Goal: Complete application form

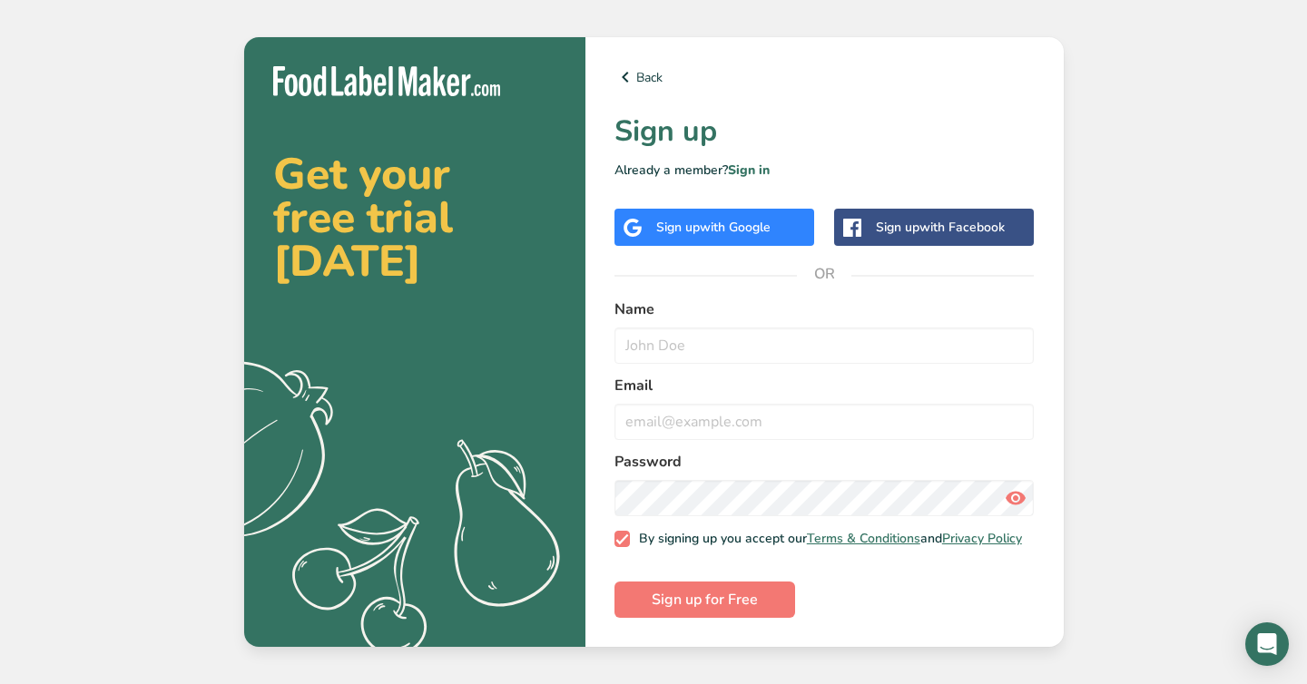
click at [738, 228] on span "with Google" at bounding box center [735, 227] width 71 height 17
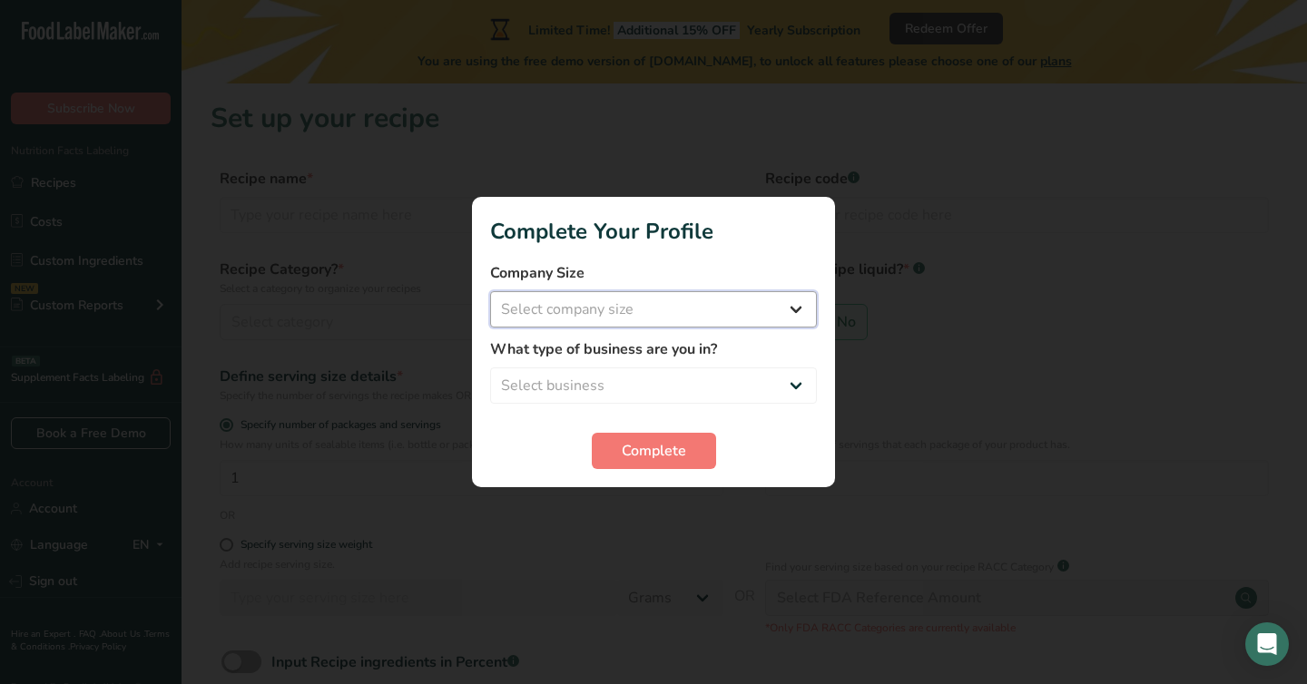
click at [643, 299] on select "Select company size Fewer than 10 Employees 10 to 50 Employees 51 to 500 Employ…" at bounding box center [653, 309] width 327 height 36
select select "1"
click at [490, 291] on select "Select company size Fewer than 10 Employees 10 to 50 Employees 51 to 500 Employ…" at bounding box center [653, 309] width 327 height 36
click at [615, 394] on select "Select business Packaged Food Manufacturer Restaurant & Cafe Bakery Meal Plans …" at bounding box center [653, 385] width 327 height 36
select select "1"
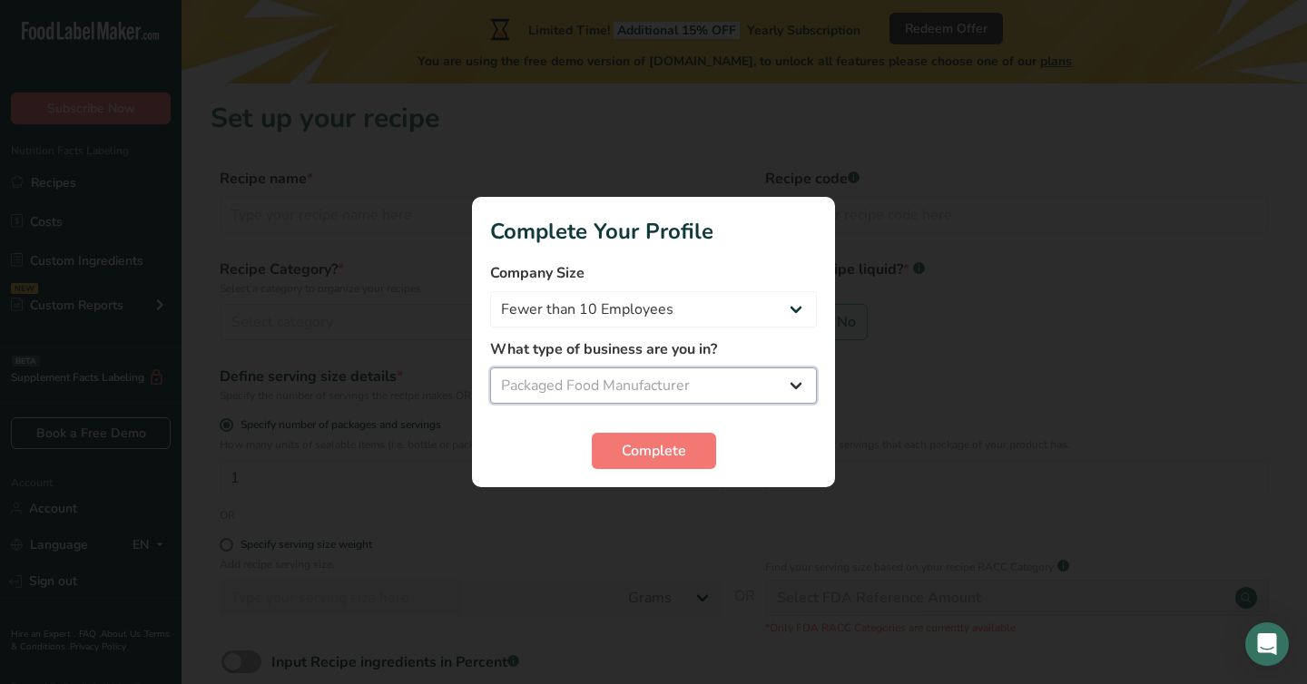
click at [490, 367] on select "Select business Packaged Food Manufacturer Restaurant & Cafe Bakery Meal Plans …" at bounding box center [653, 385] width 327 height 36
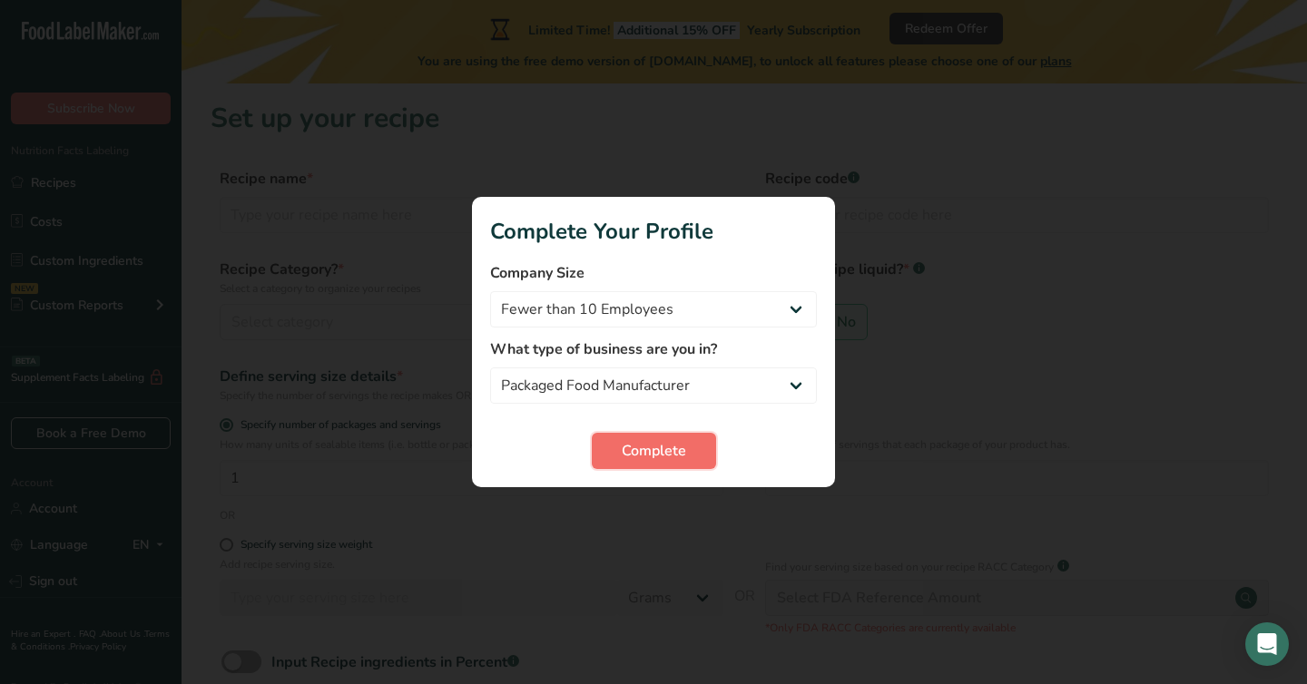
click at [659, 454] on span "Complete" at bounding box center [654, 451] width 64 height 22
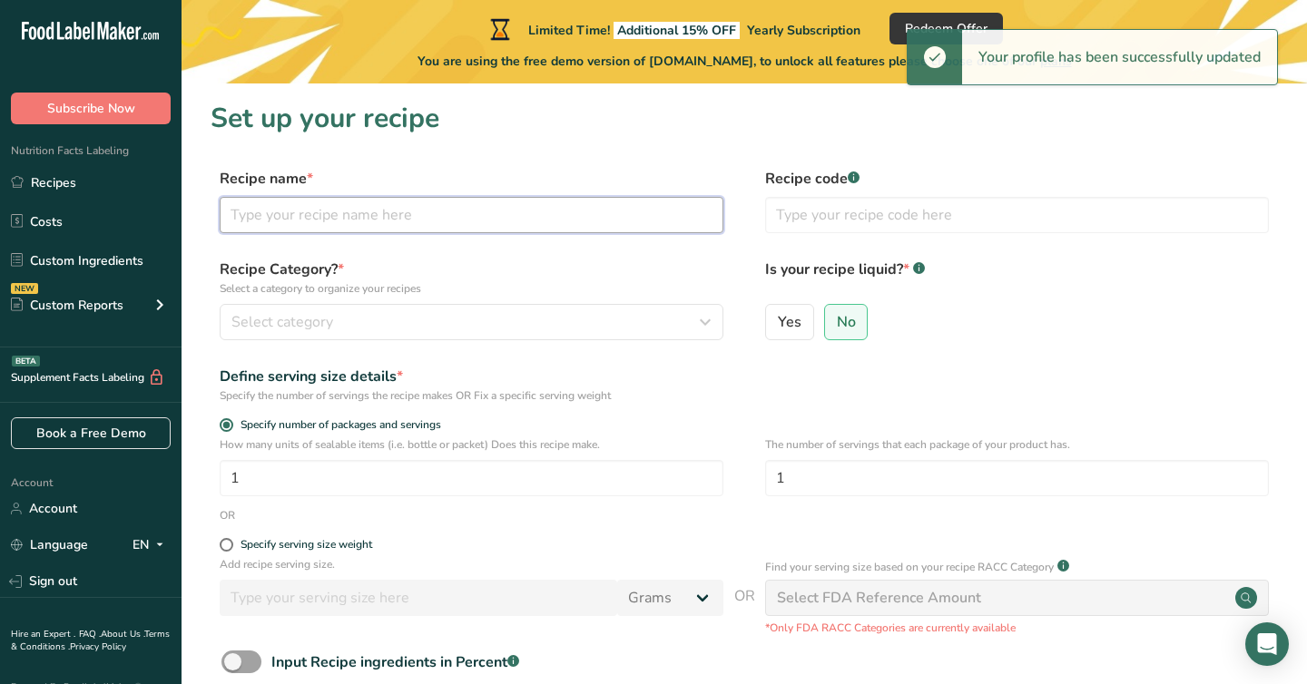
click at [456, 217] on input "text" at bounding box center [472, 215] width 504 height 36
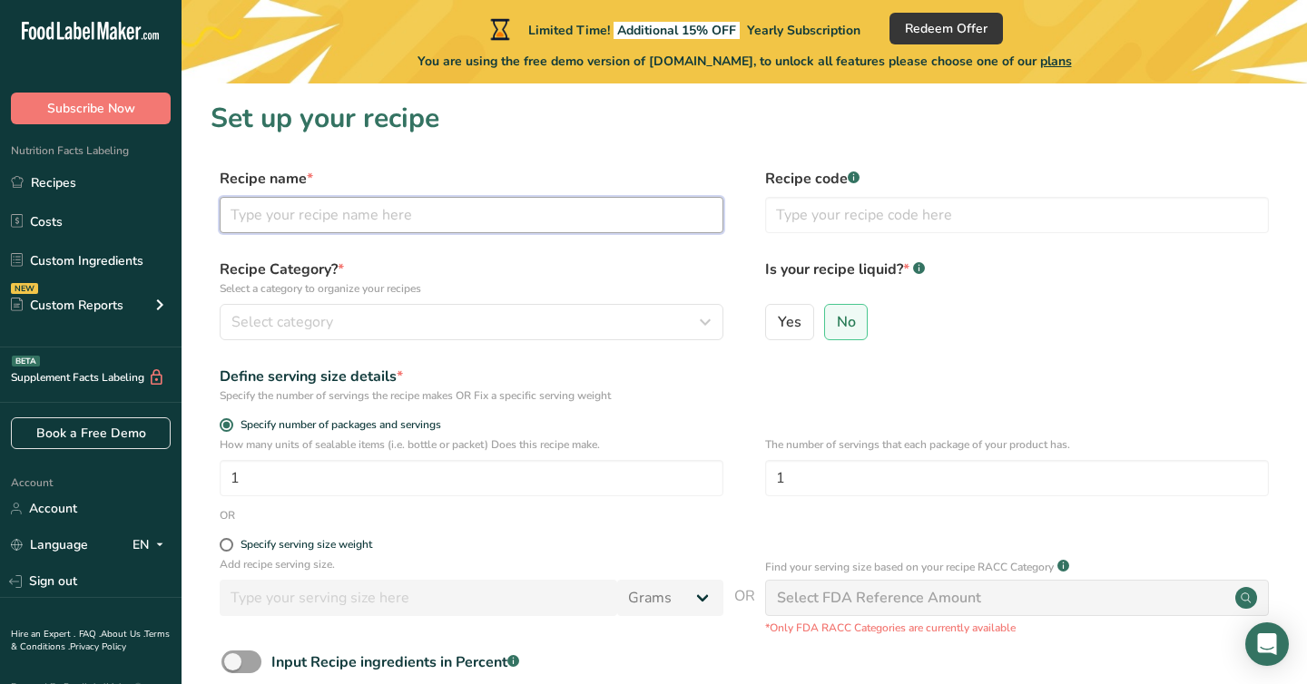
click at [315, 217] on input "text" at bounding box center [472, 215] width 504 height 36
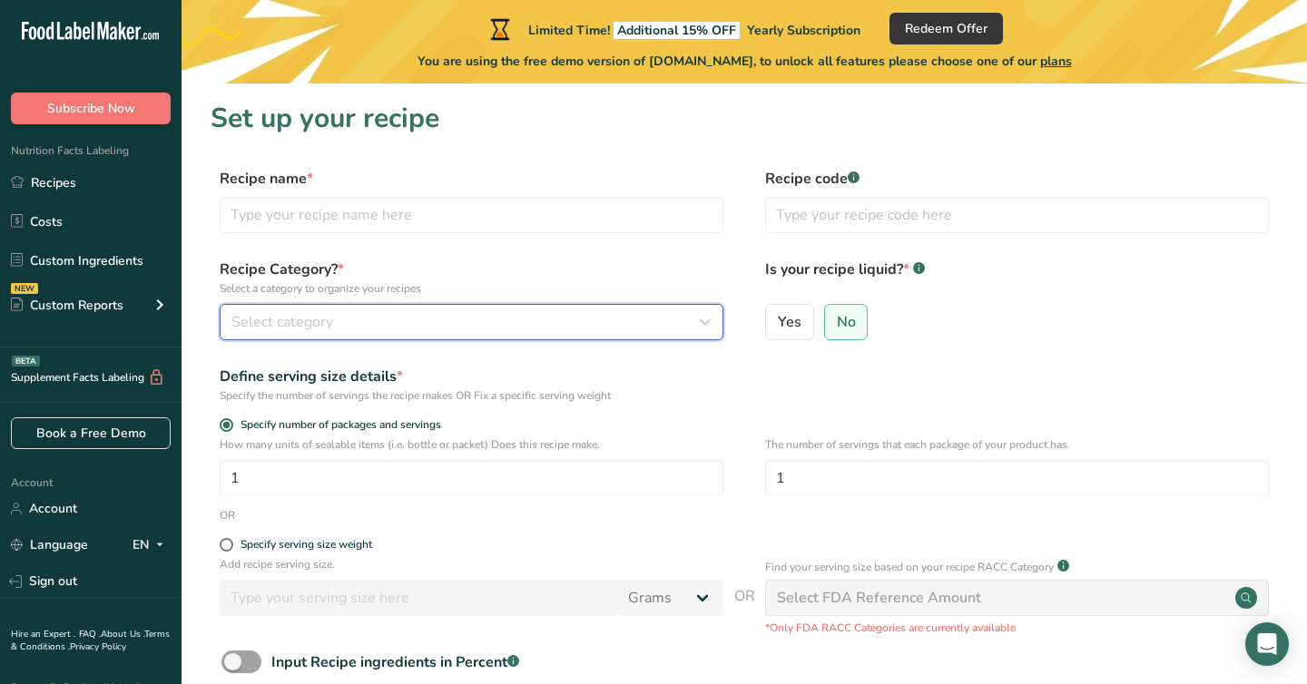
click at [646, 306] on button "Select category" at bounding box center [472, 322] width 504 height 36
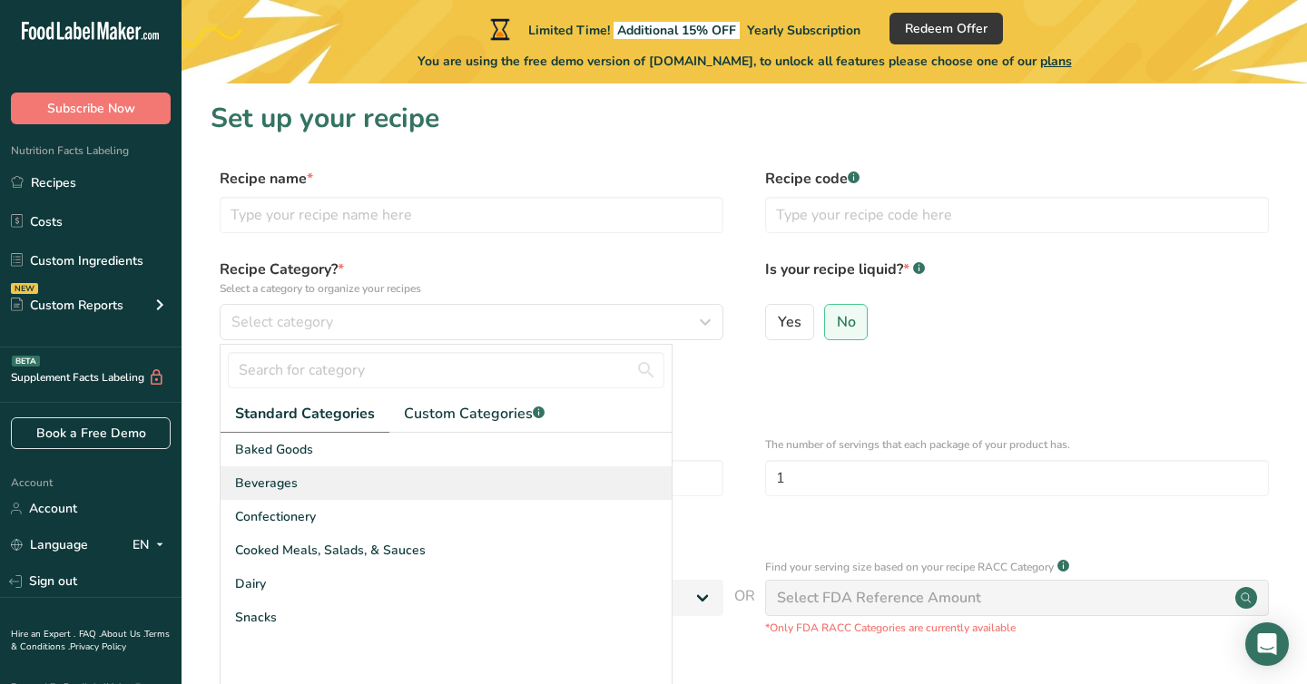
click at [421, 479] on div "Beverages" at bounding box center [445, 483] width 451 height 34
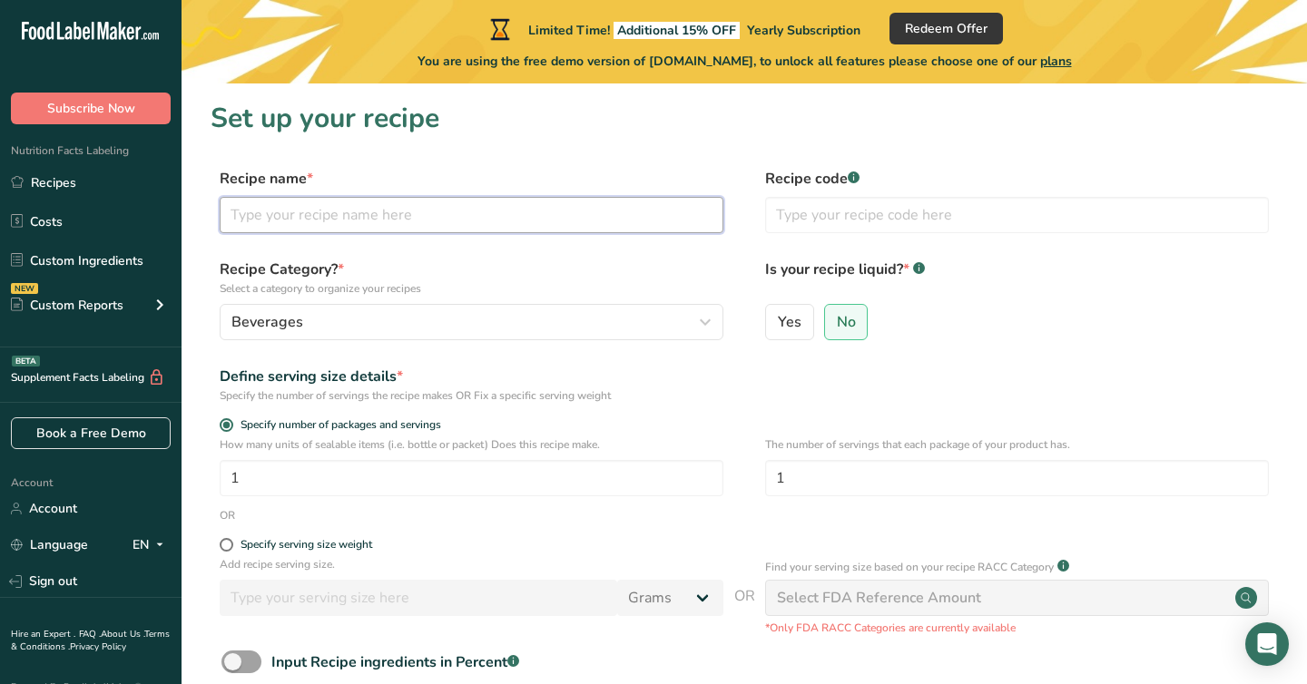
click at [535, 205] on input "text" at bounding box center [472, 215] width 504 height 36
